Goal: Information Seeking & Learning: Learn about a topic

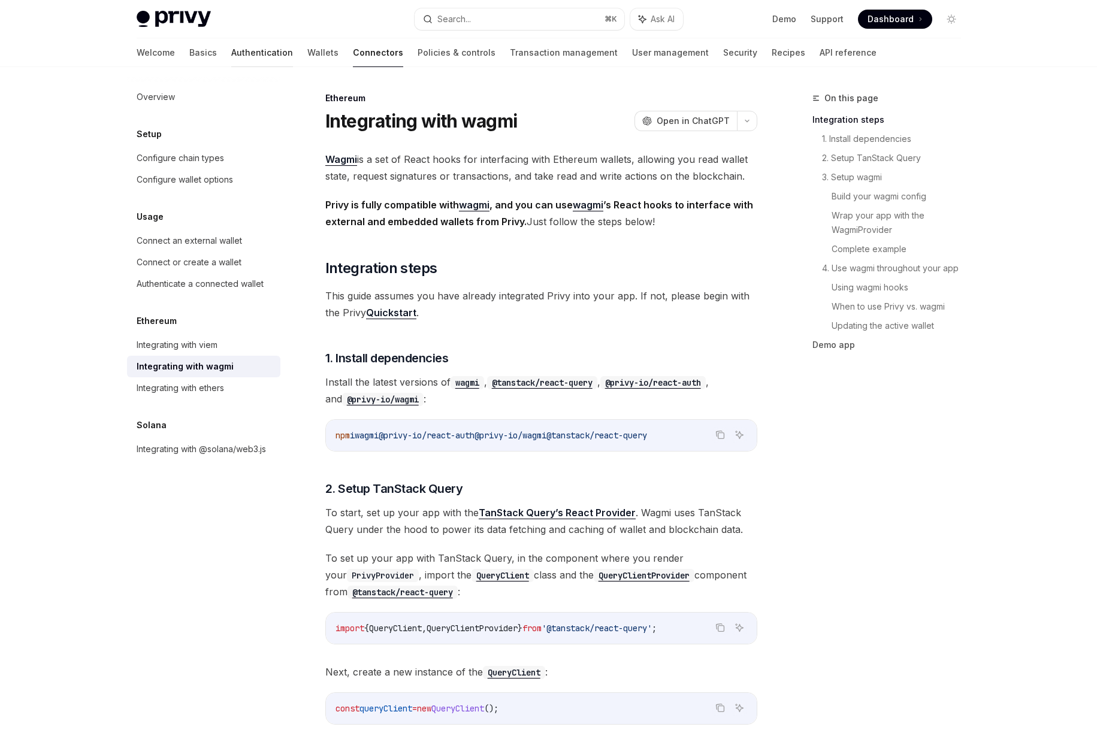
click at [231, 53] on link "Authentication" at bounding box center [262, 52] width 62 height 29
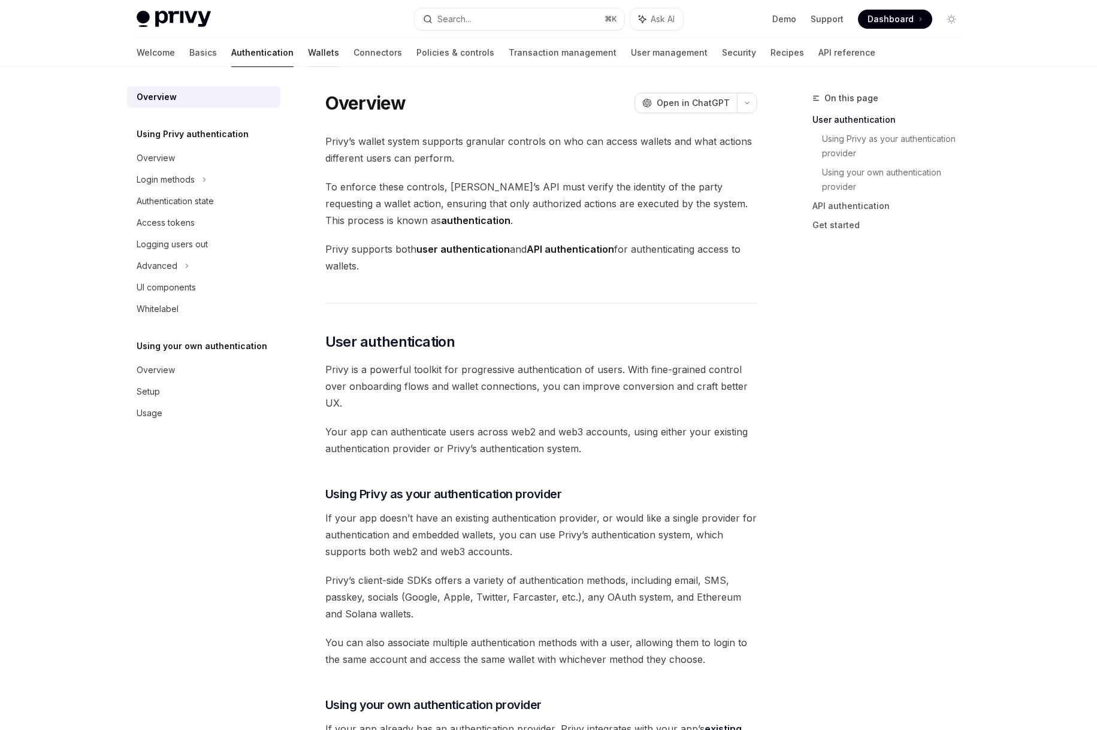
click at [308, 54] on link "Wallets" at bounding box center [323, 52] width 31 height 29
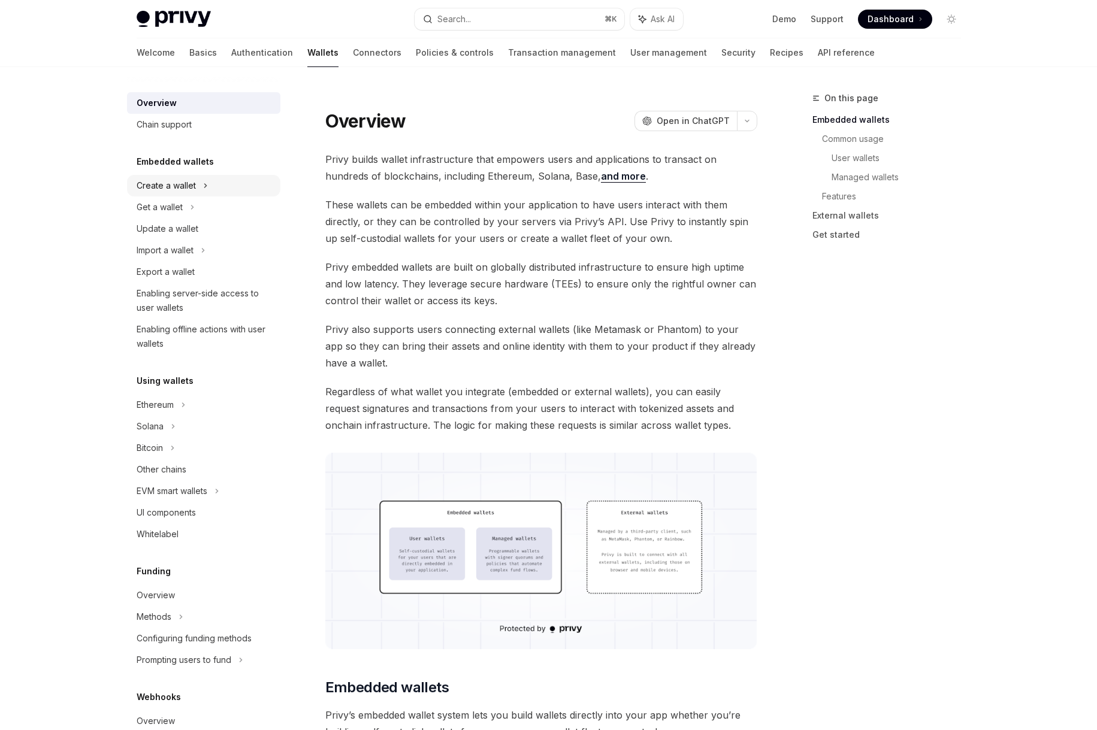
click at [208, 188] on div "Create a wallet" at bounding box center [203, 186] width 153 height 22
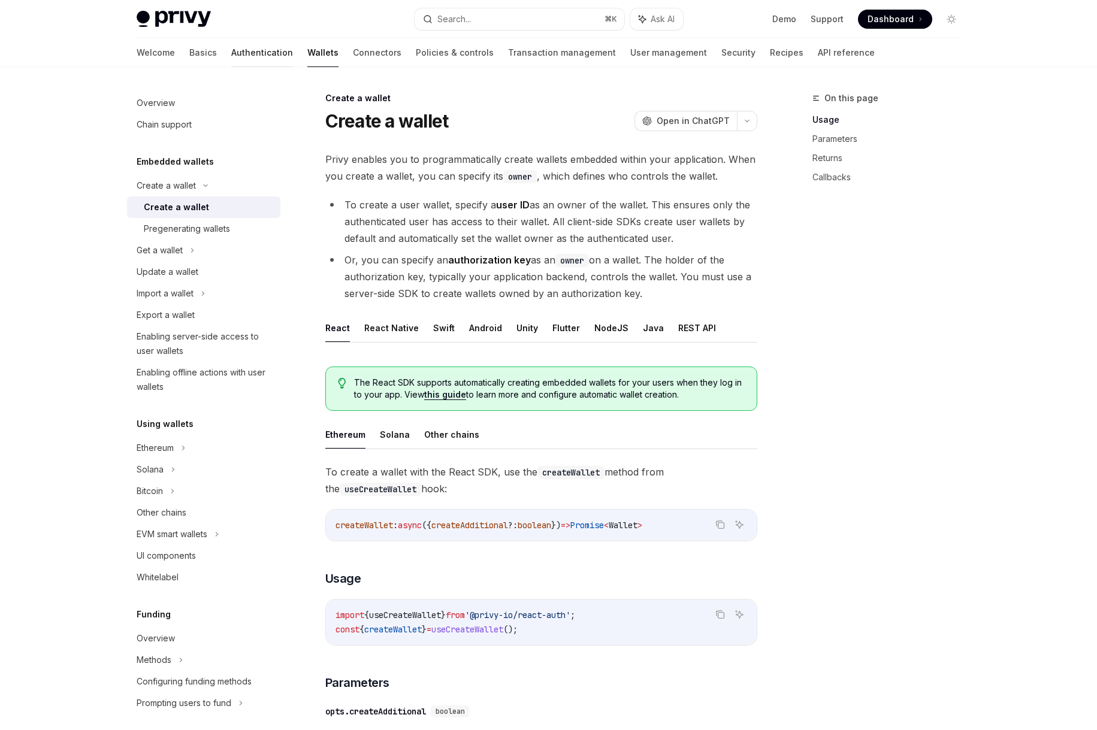
click at [231, 56] on link "Authentication" at bounding box center [262, 52] width 62 height 29
type textarea "*"
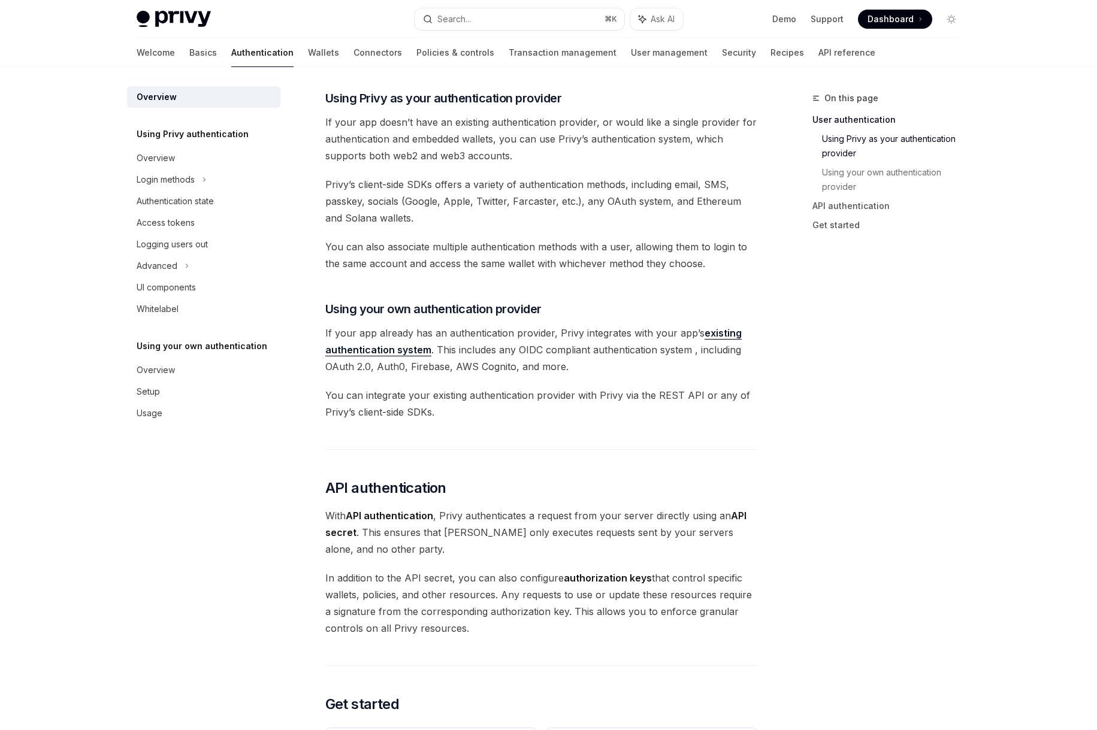
scroll to position [773, 0]
